Goal: Navigation & Orientation: Find specific page/section

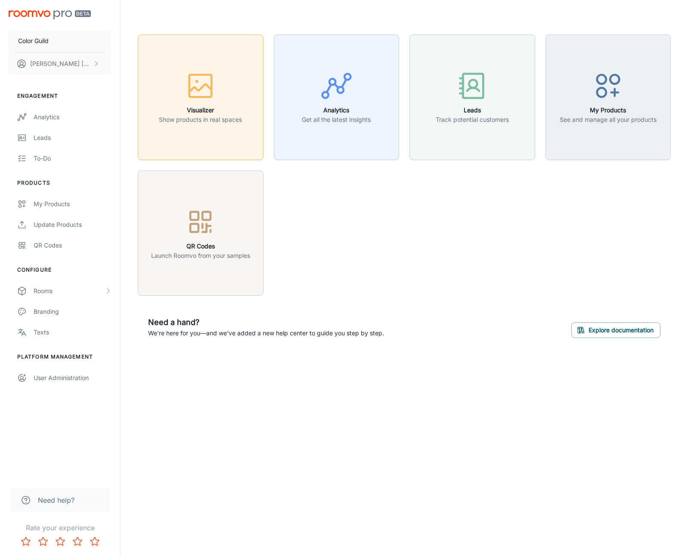
click at [197, 84] on icon "button" at bounding box center [200, 86] width 32 height 32
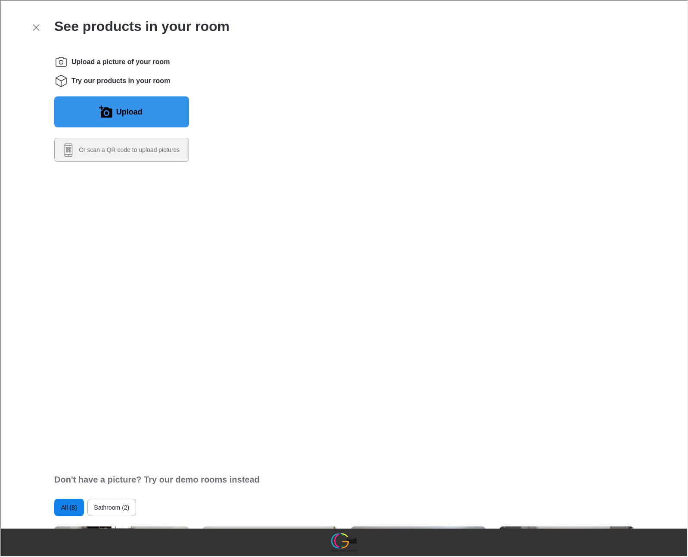
click at [152, 112] on button "Upload" at bounding box center [120, 111] width 135 height 31
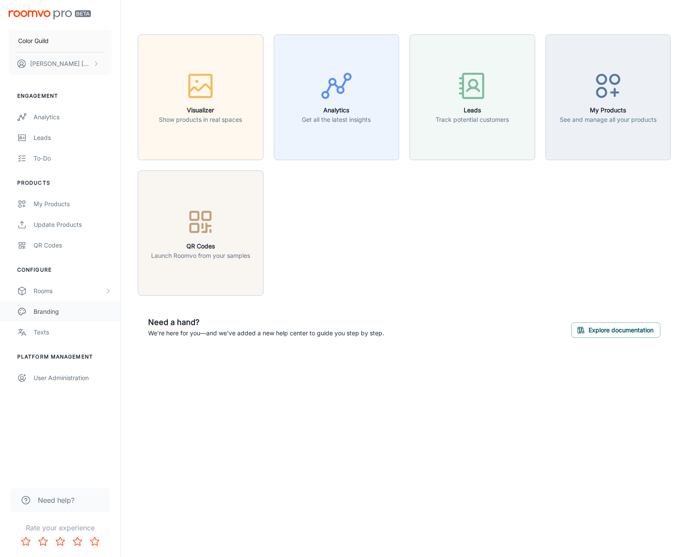
click at [49, 316] on div "Branding" at bounding box center [73, 311] width 78 height 9
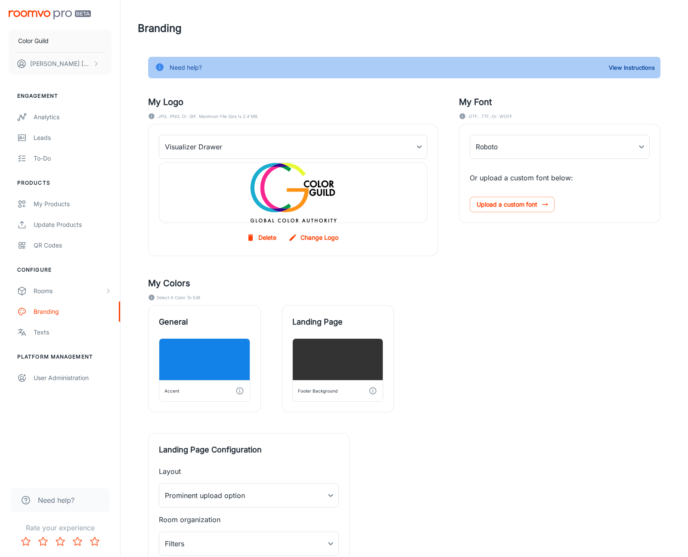
type input "Lato-Regular"
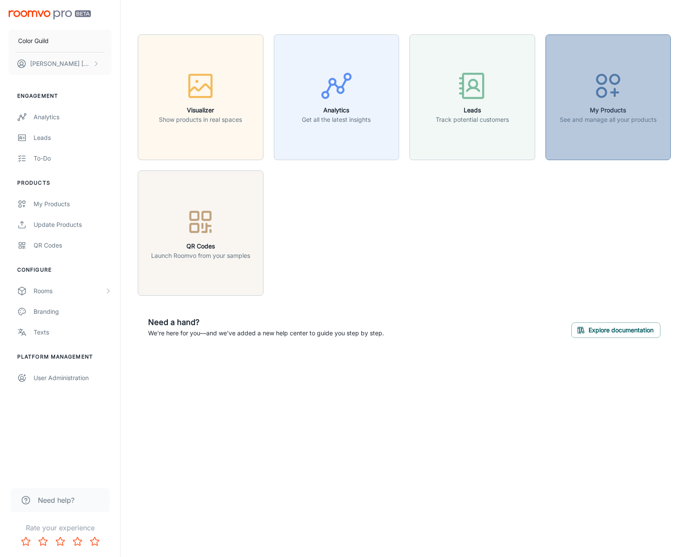
click at [611, 141] on button "My Products See and manage all your products" at bounding box center [608, 97] width 126 height 126
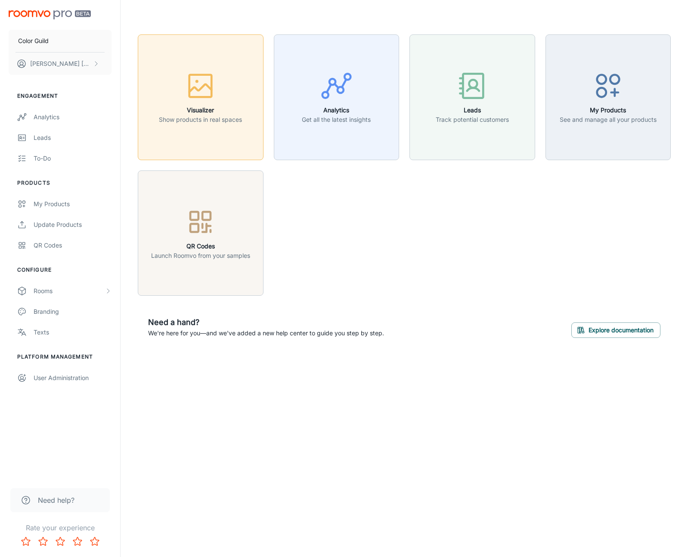
click at [216, 130] on button "Visualizer Show products in real spaces" at bounding box center [201, 97] width 126 height 126
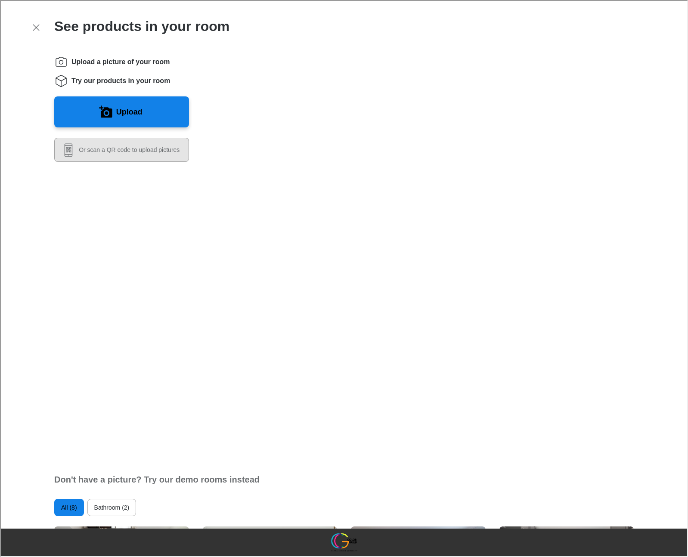
scroll to position [62, 0]
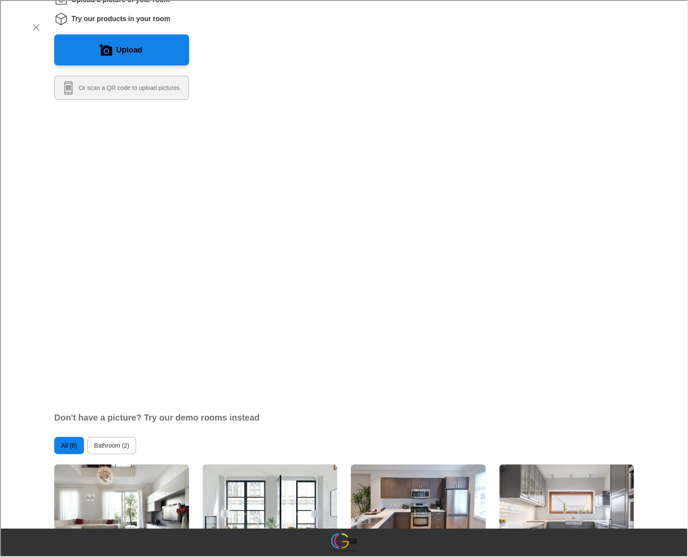
click at [105, 436] on button "Bathroom (2)" at bounding box center [110, 444] width 49 height 17
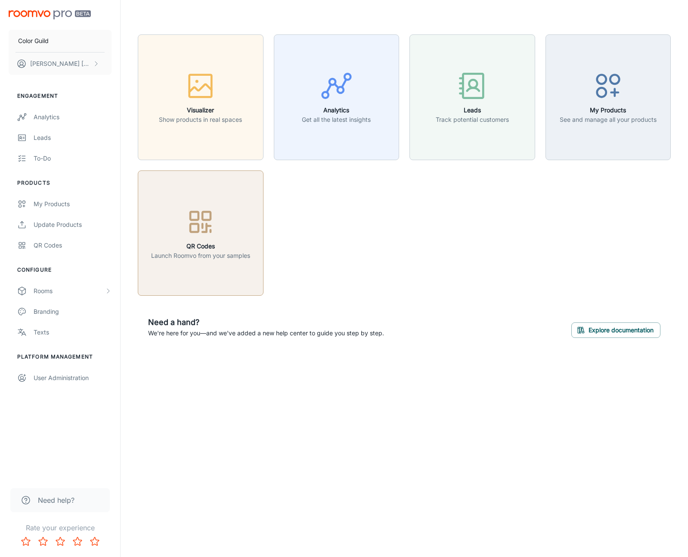
click at [258, 241] on button "QR Codes Launch Roomvo from your samples" at bounding box center [201, 233] width 126 height 126
click at [61, 62] on p "[PERSON_NAME]" at bounding box center [60, 63] width 61 height 9
click at [55, 49] on div at bounding box center [344, 278] width 688 height 557
click at [55, 214] on link "My Products" at bounding box center [60, 204] width 120 height 21
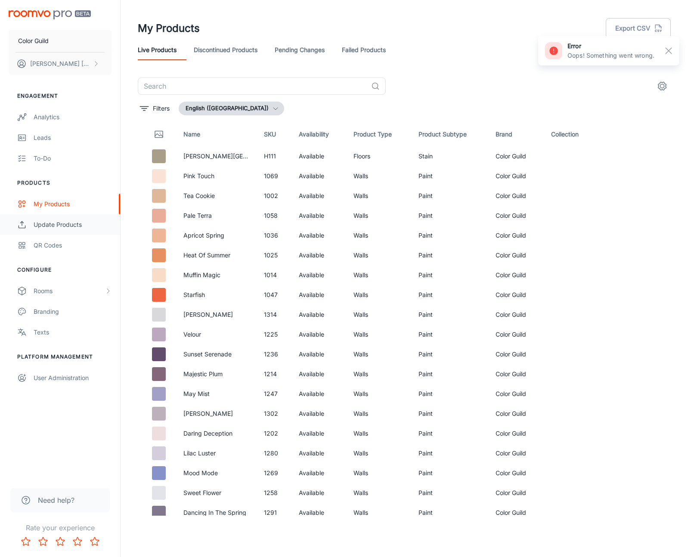
click at [55, 229] on div "Update Products" at bounding box center [73, 224] width 78 height 9
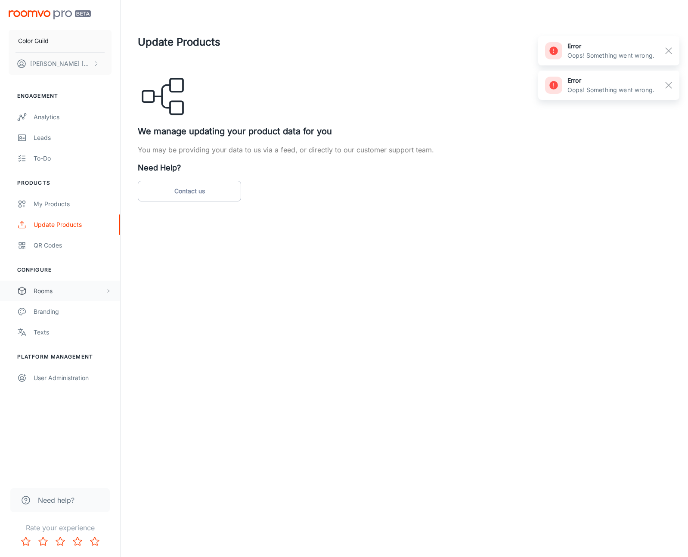
click at [42, 294] on div "Rooms" at bounding box center [69, 290] width 71 height 9
click at [55, 337] on div "Designer Rooms" at bounding box center [73, 331] width 78 height 9
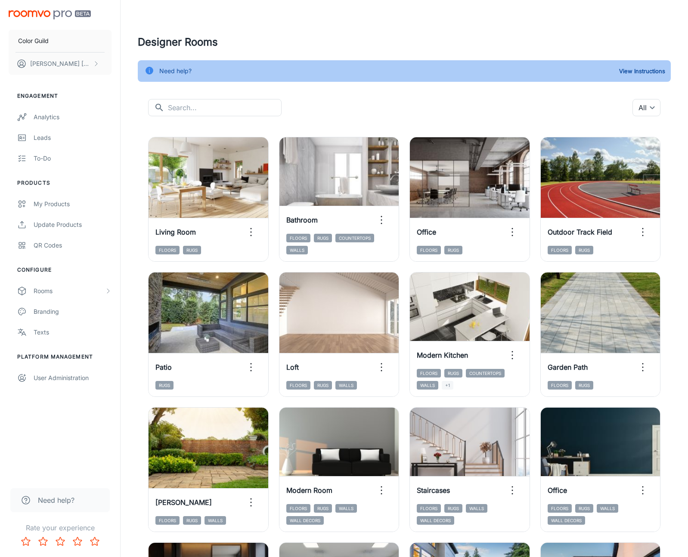
click at [59, 15] on img "scrollable content" at bounding box center [50, 14] width 82 height 9
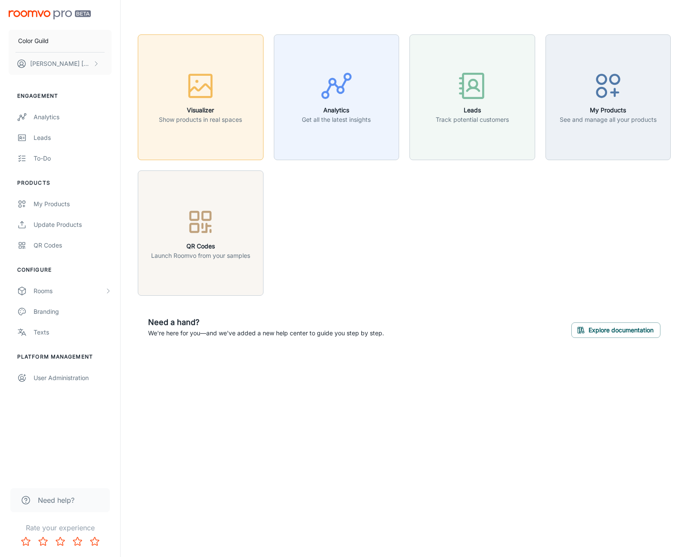
click at [205, 87] on icon "button" at bounding box center [200, 86] width 32 height 32
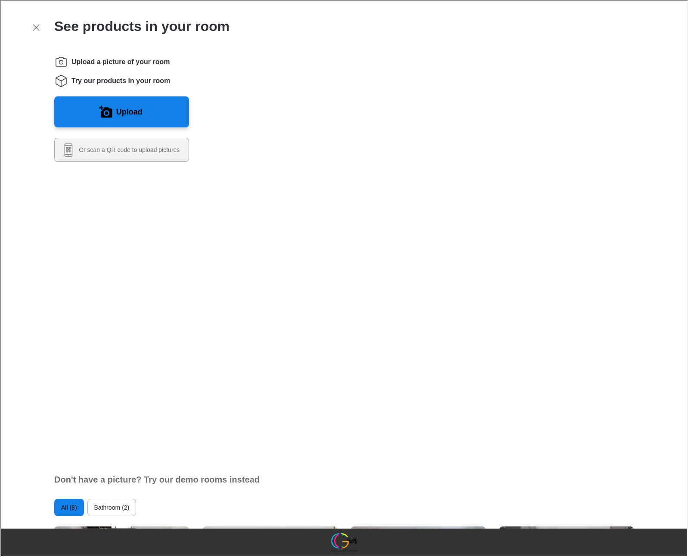
scroll to position [62, 0]
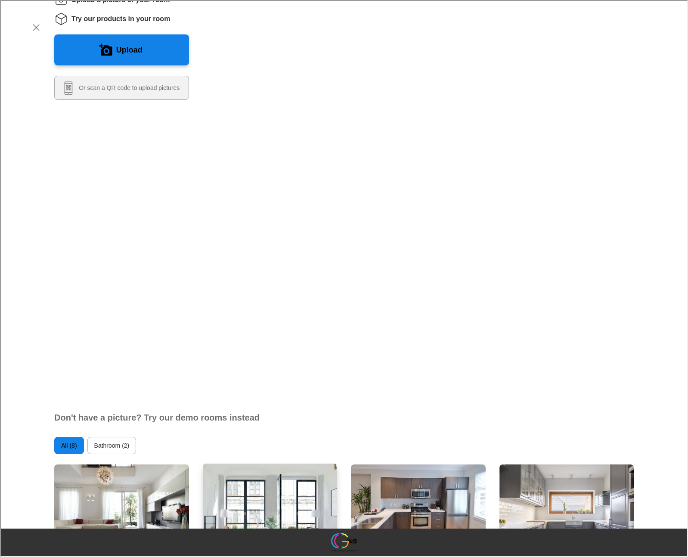
click at [239, 463] on img "Living Room" at bounding box center [270, 514] width 136 height 103
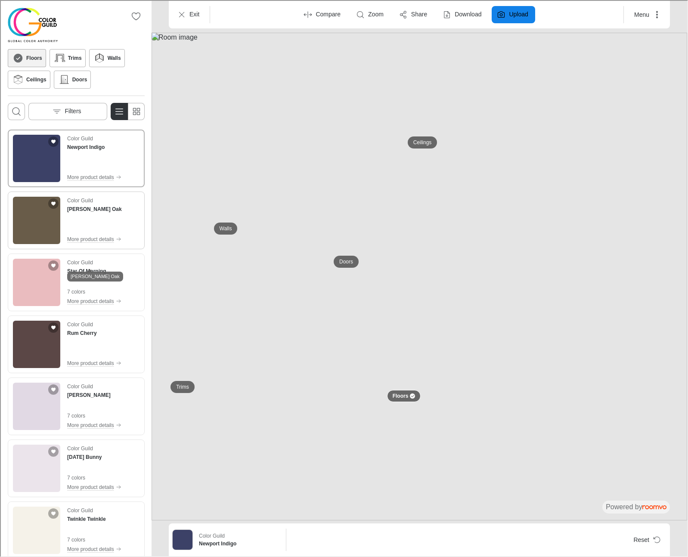
click at [90, 212] on h4 "[PERSON_NAME] Oak" at bounding box center [93, 208] width 55 height 8
click at [192, 18] on p "Exit" at bounding box center [193, 13] width 10 height 9
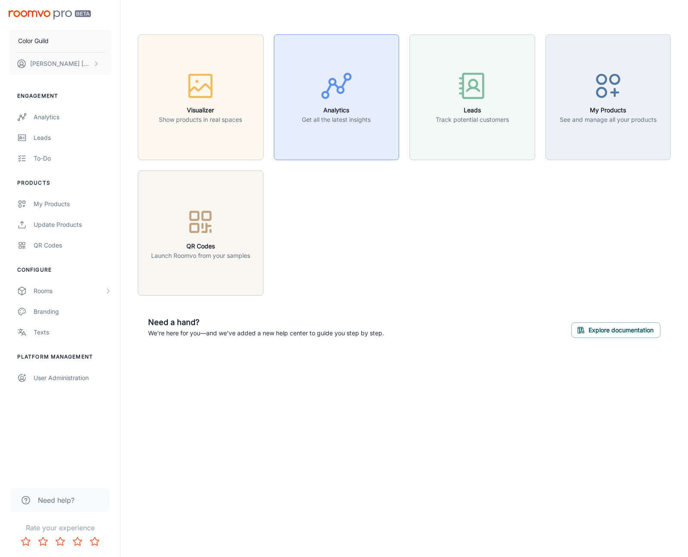
click at [342, 133] on button "Analytics Get all the latest insights" at bounding box center [337, 97] width 126 height 126
click at [56, 382] on div "User Administration" at bounding box center [73, 377] width 78 height 9
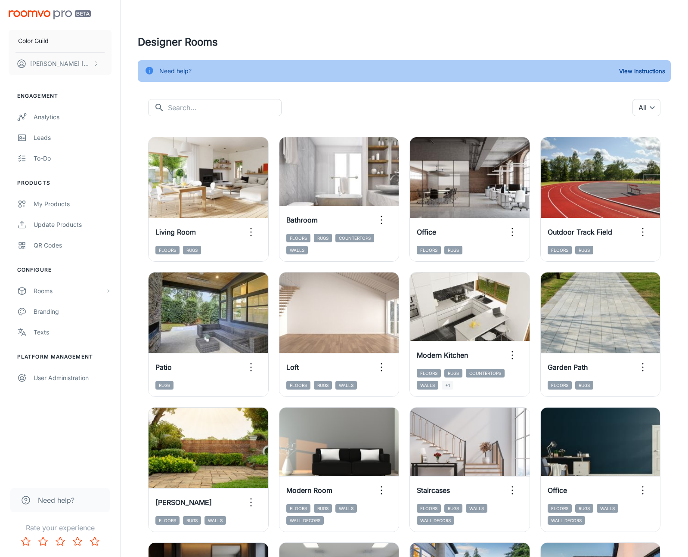
click at [56, 13] on img "scrollable content" at bounding box center [50, 14] width 82 height 9
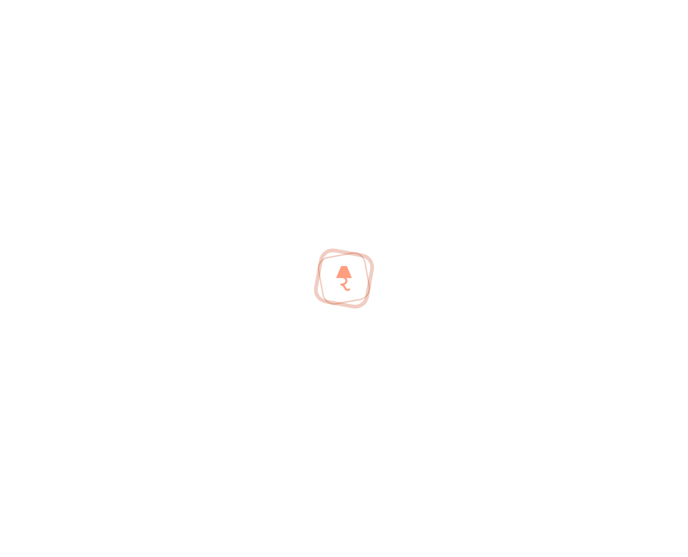
click at [56, 13] on div at bounding box center [344, 278] width 688 height 557
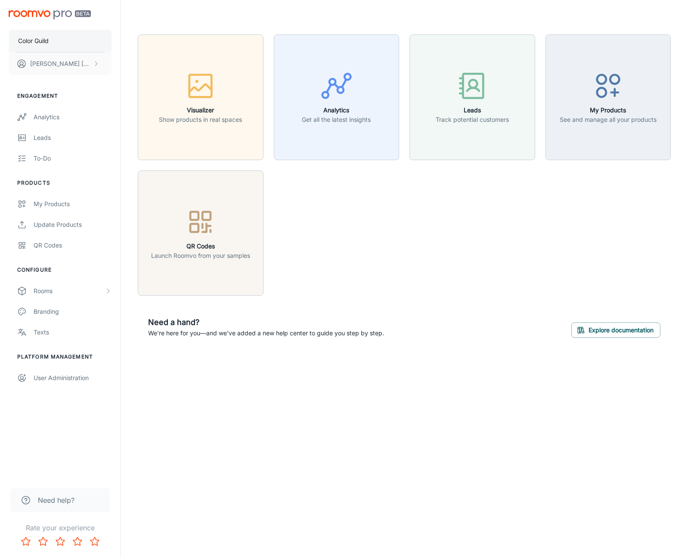
click at [34, 38] on p "Color Guild" at bounding box center [33, 40] width 31 height 9
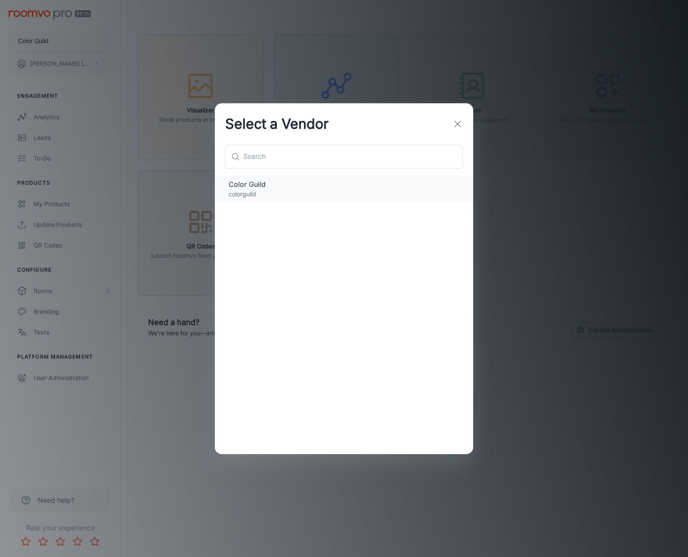
click at [262, 189] on span "Color Guild" at bounding box center [343, 184] width 231 height 10
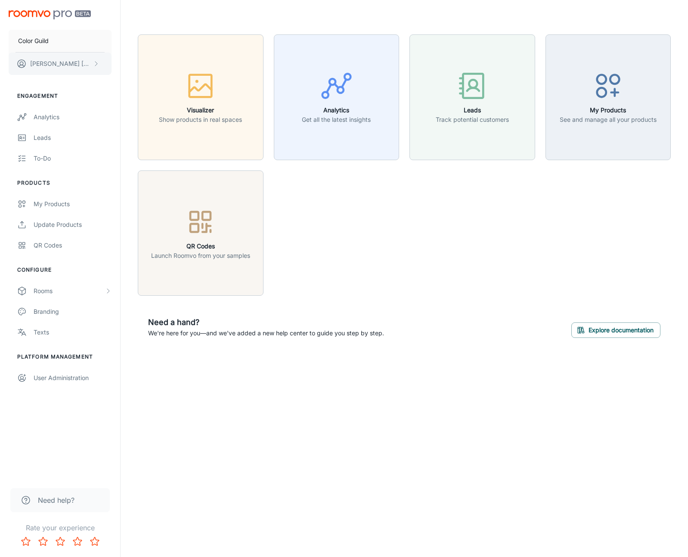
click at [83, 62] on p "[PERSON_NAME]" at bounding box center [60, 63] width 61 height 9
click at [41, 192] on div at bounding box center [344, 278] width 688 height 557
click at [477, 130] on button "Leads Track potential customers" at bounding box center [472, 97] width 126 height 126
